Goal: Task Accomplishment & Management: Use online tool/utility

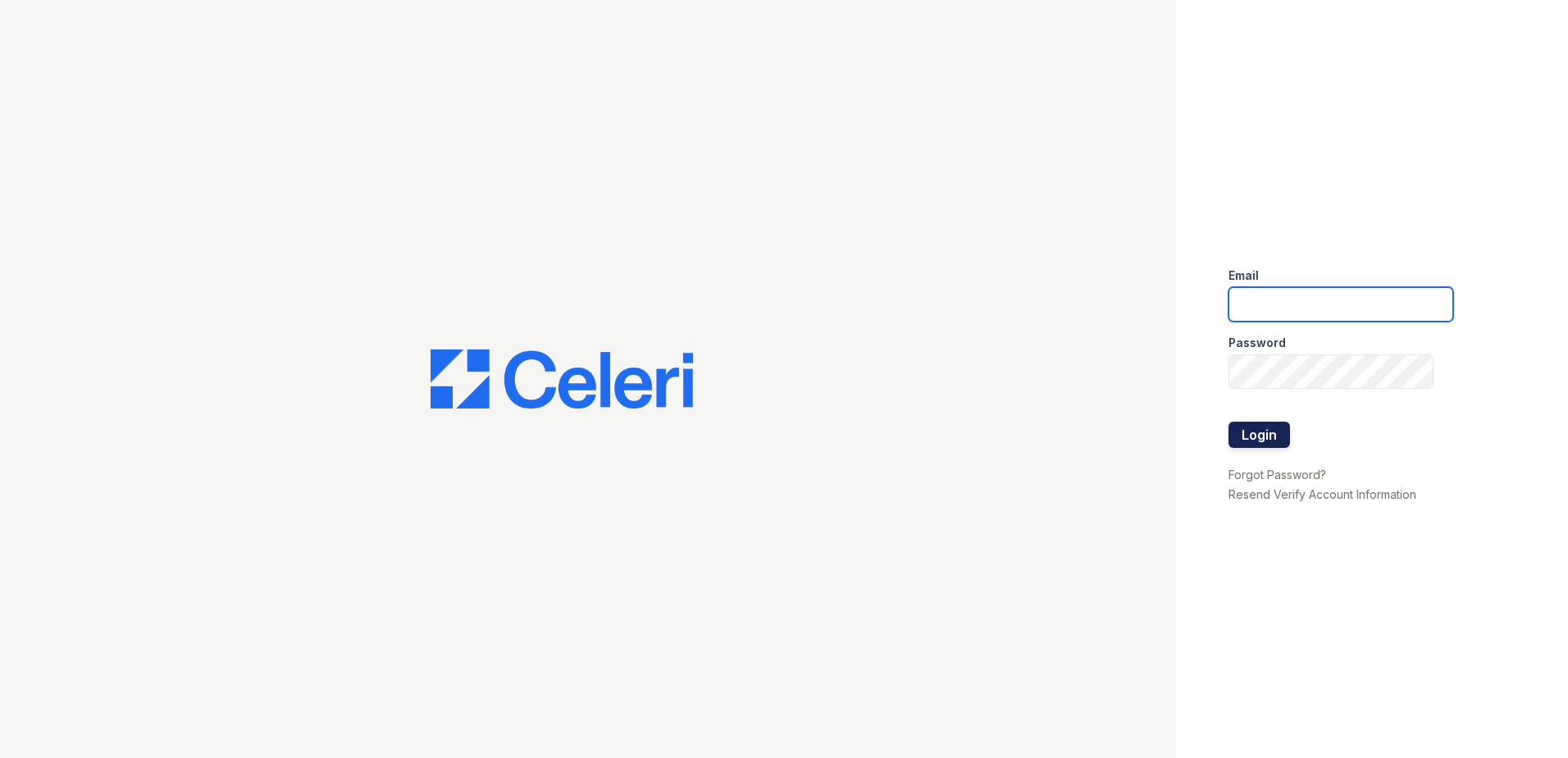
type input "jchavez@trinity-pm.com"
click at [1250, 437] on button "Login" at bounding box center [1260, 434] width 61 height 26
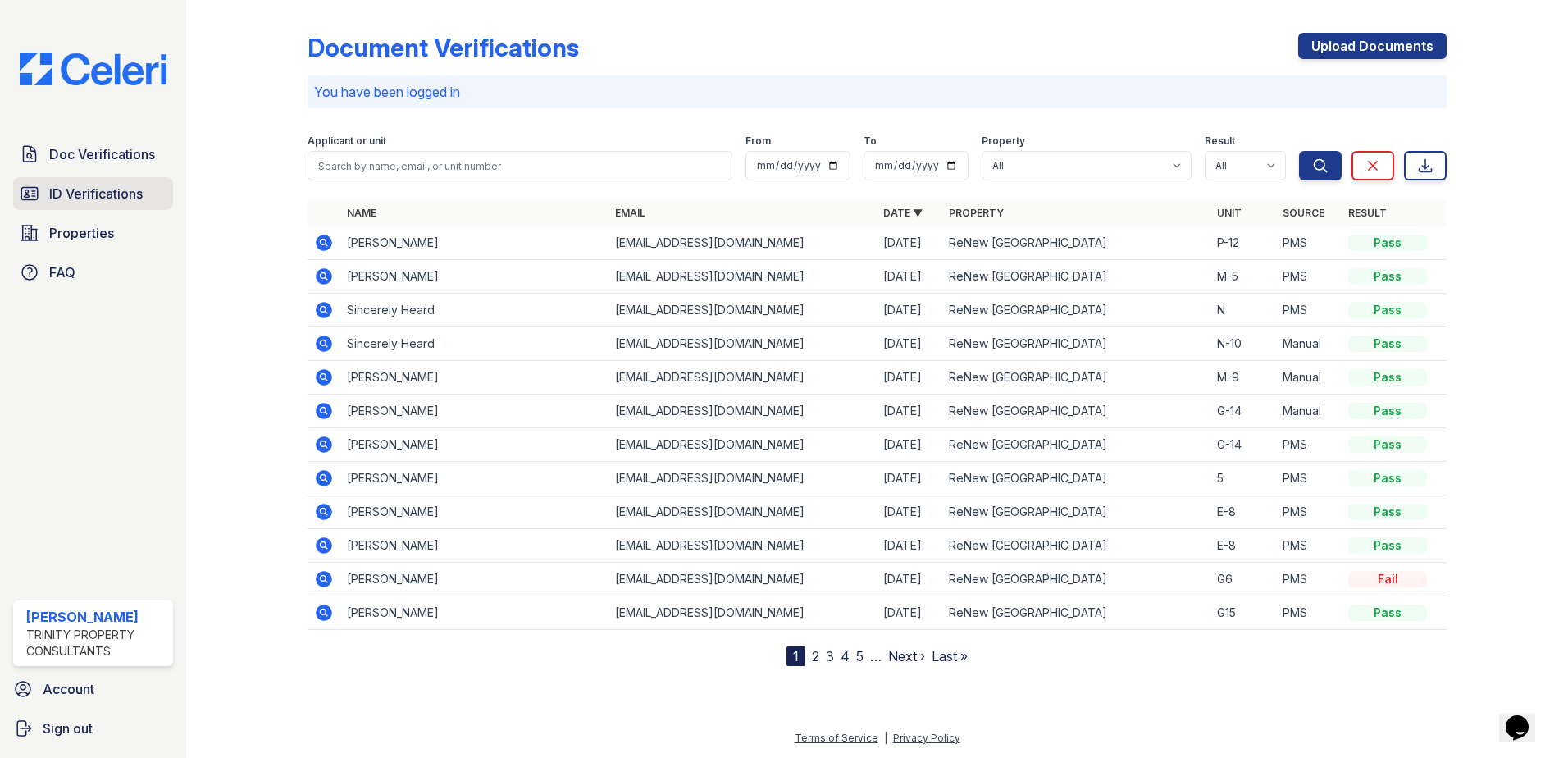
click at [80, 193] on span "ID Verifications" at bounding box center [96, 194] width 94 height 20
